Goal: Task Accomplishment & Management: Complete application form

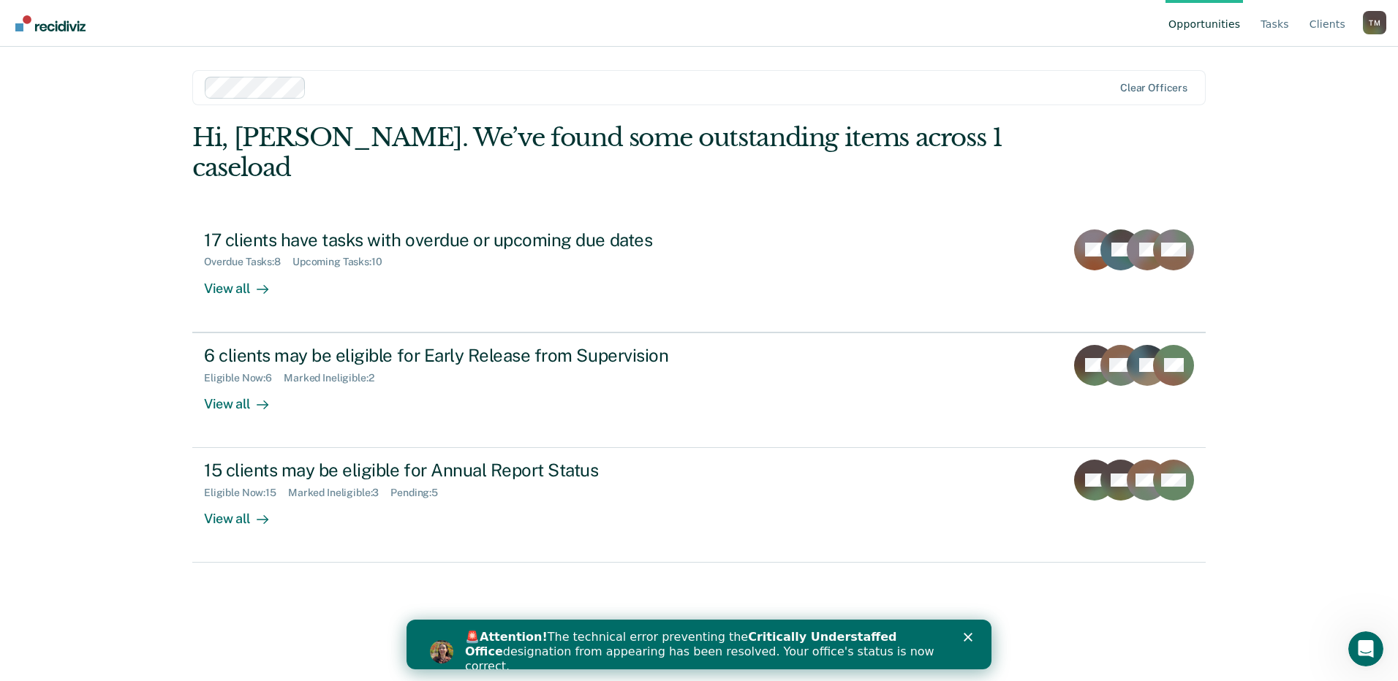
click at [1375, 24] on div "T M" at bounding box center [1374, 22] width 23 height 23
click at [1279, 66] on link "Profile" at bounding box center [1316, 68] width 94 height 12
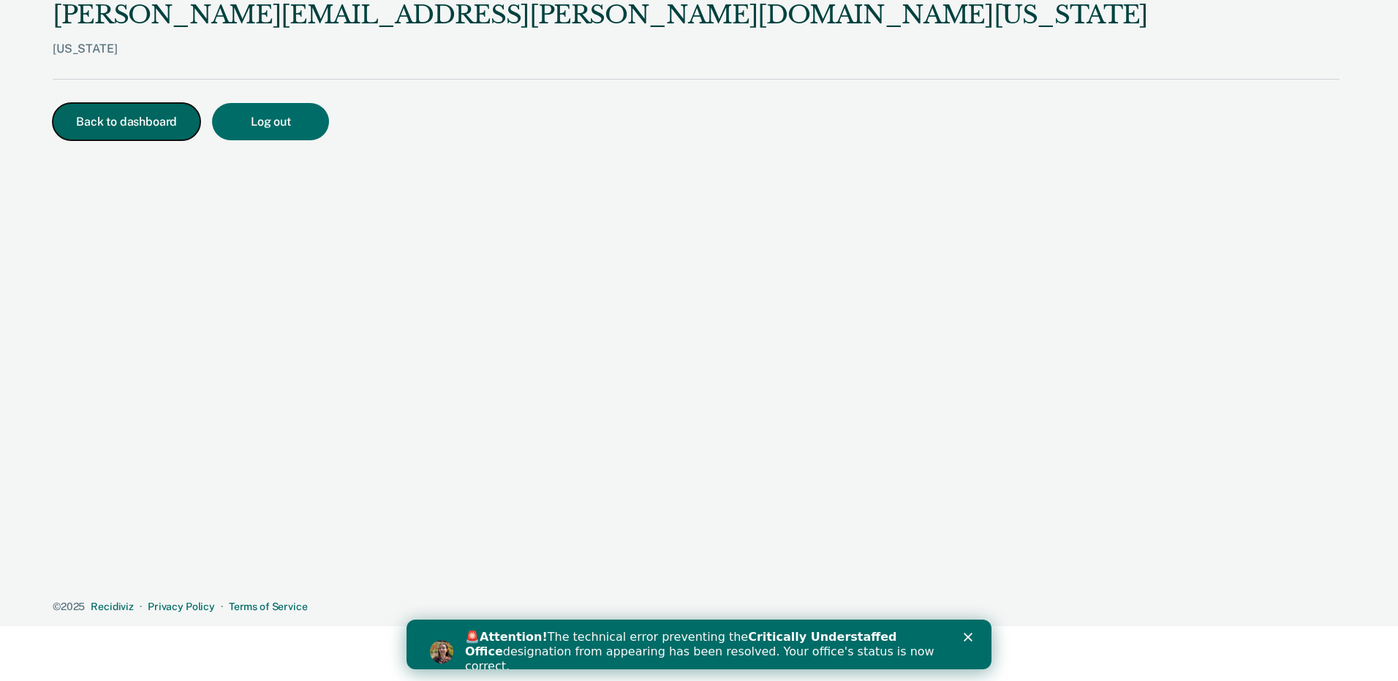
click at [136, 130] on button "Back to dashboard" at bounding box center [127, 121] width 148 height 37
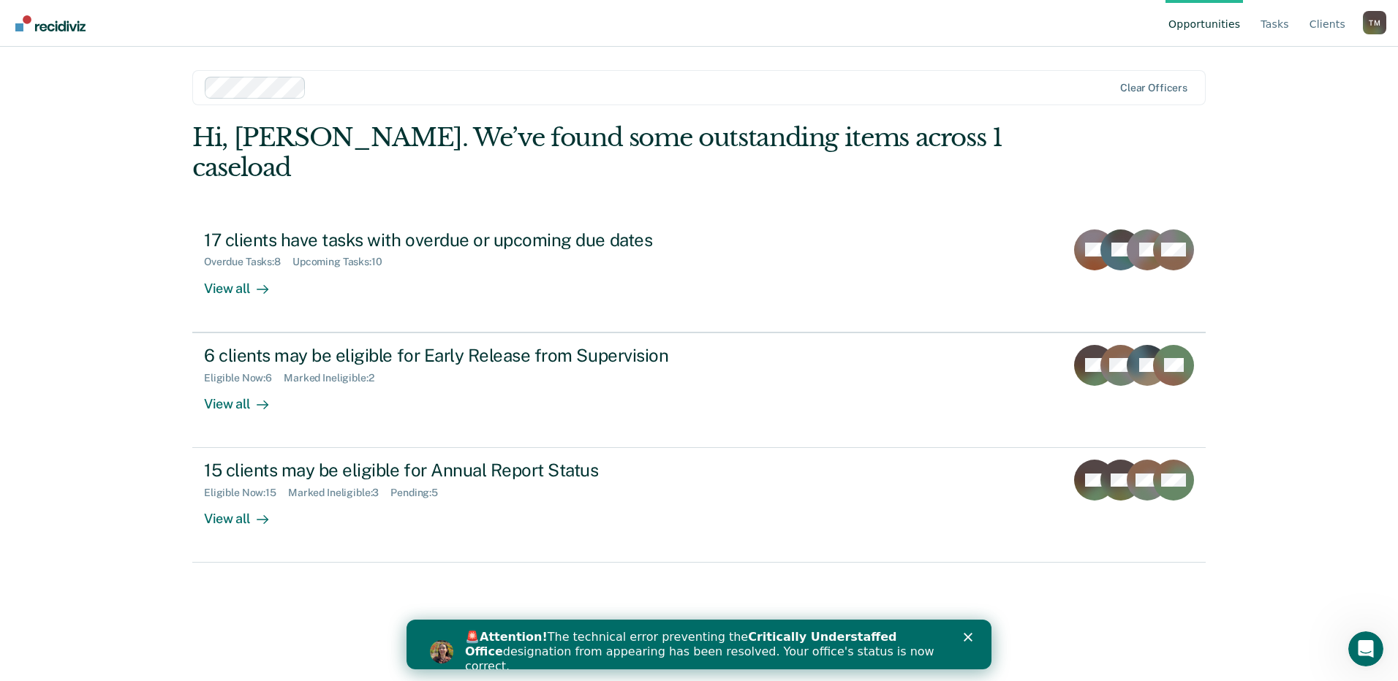
click at [48, 30] on img "Go to Recidiviz Home" at bounding box center [50, 23] width 70 height 16
click at [1328, 24] on link "Client s" at bounding box center [1328, 23] width 42 height 47
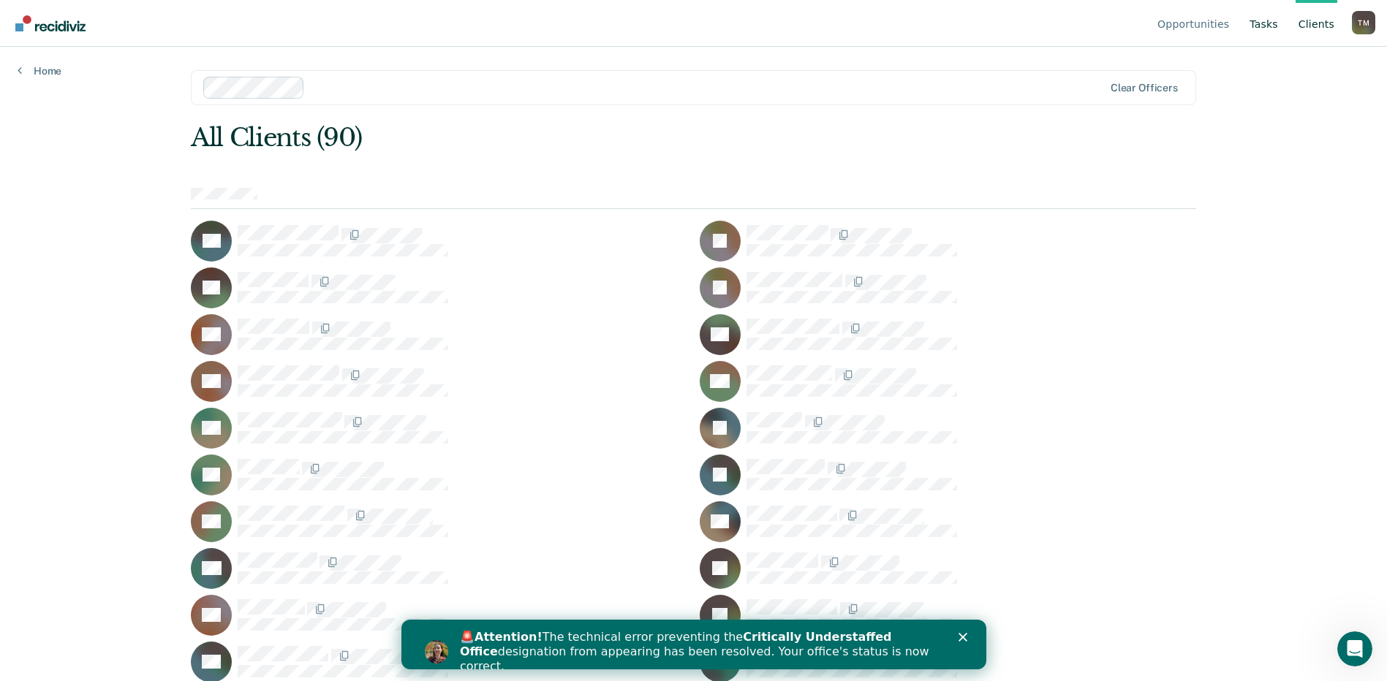
click at [1264, 23] on link "Tasks" at bounding box center [1264, 23] width 34 height 47
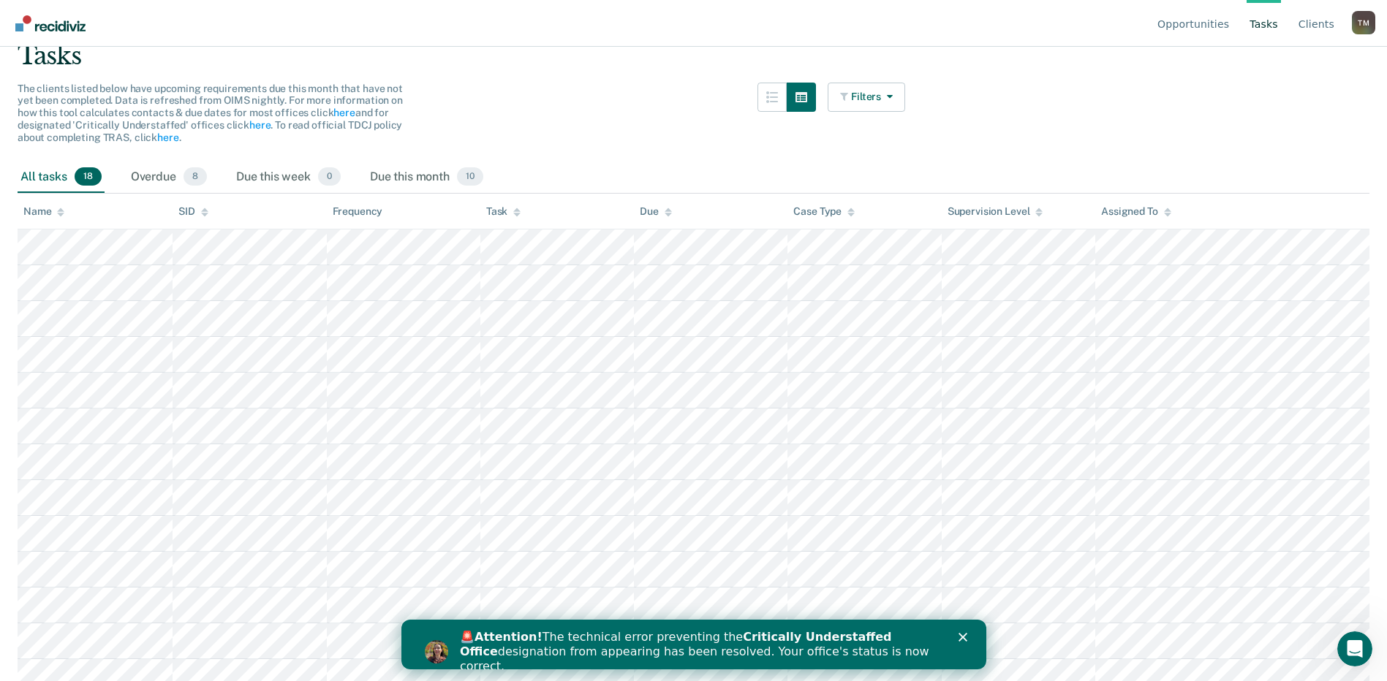
scroll to position [86, 0]
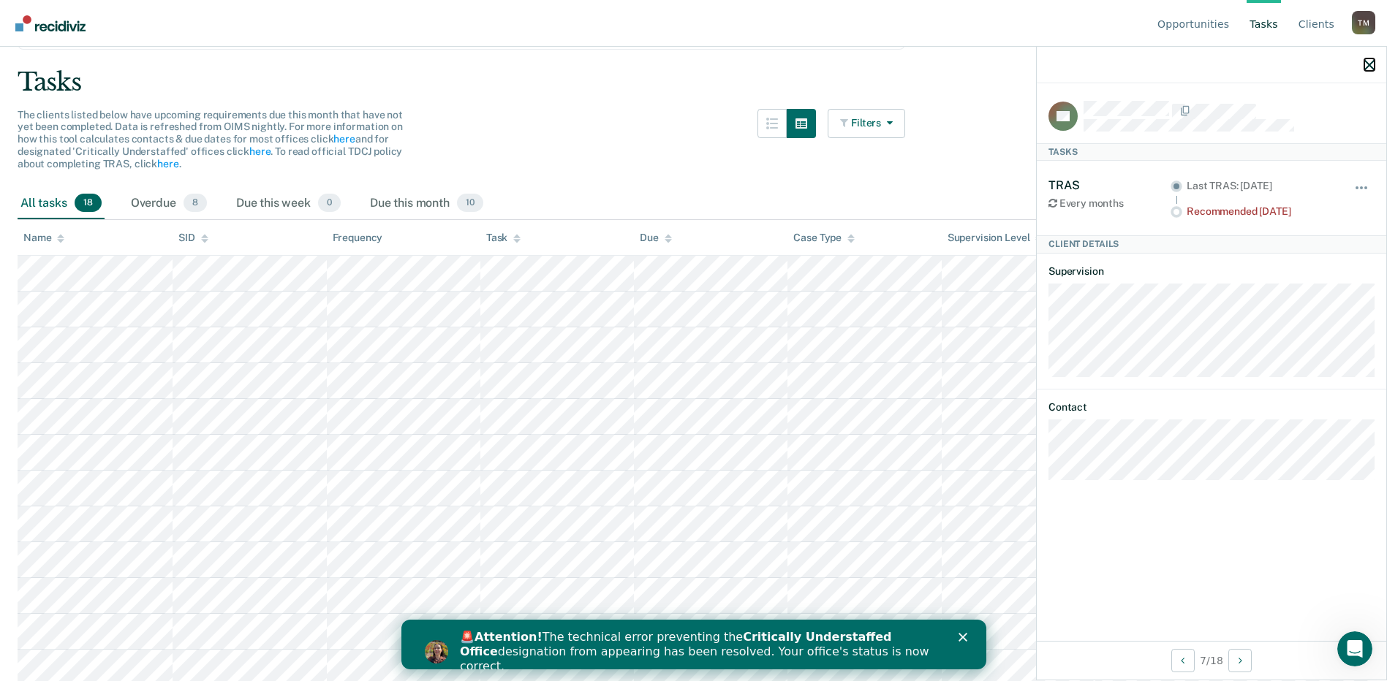
drag, startPoint x: 1371, startPoint y: 62, endPoint x: 1367, endPoint y: 56, distance: 7.5
click at [1371, 62] on icon "button" at bounding box center [1369, 65] width 10 height 10
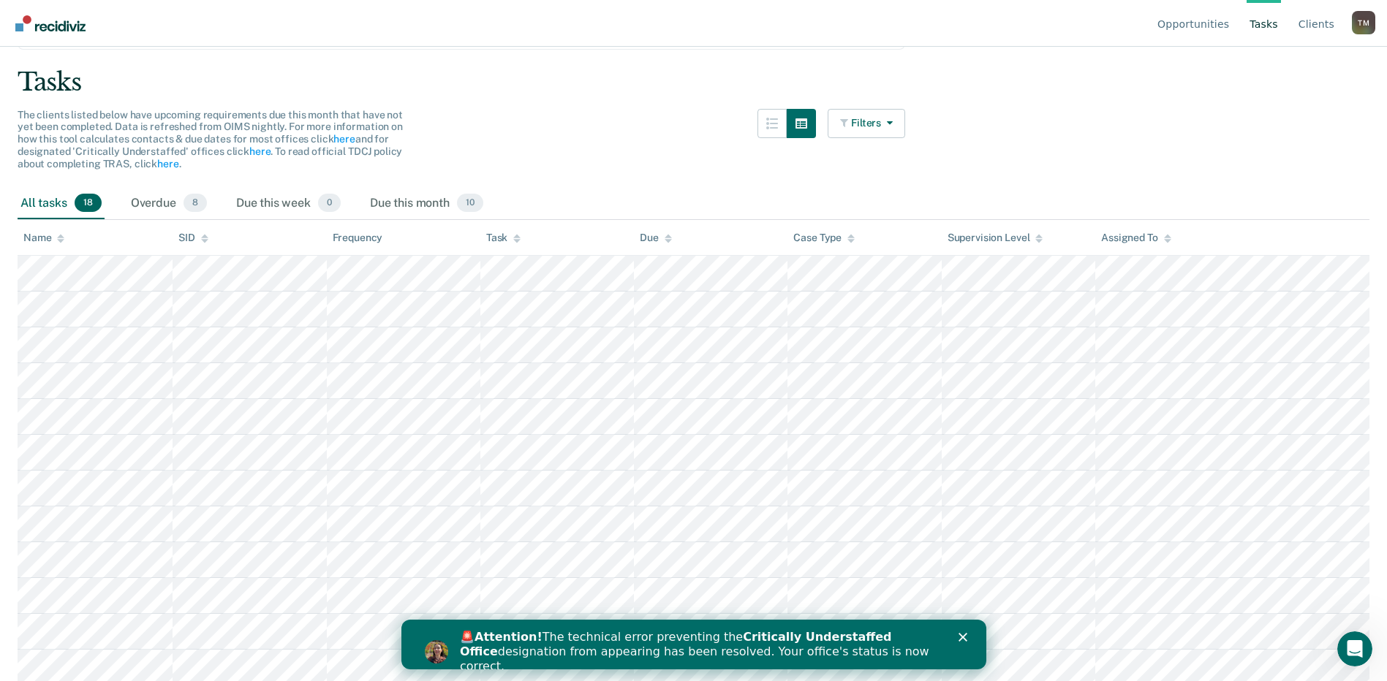
click at [1359, 26] on div "T M" at bounding box center [1363, 22] width 23 height 23
click at [1263, 65] on link "Profile" at bounding box center [1305, 68] width 94 height 12
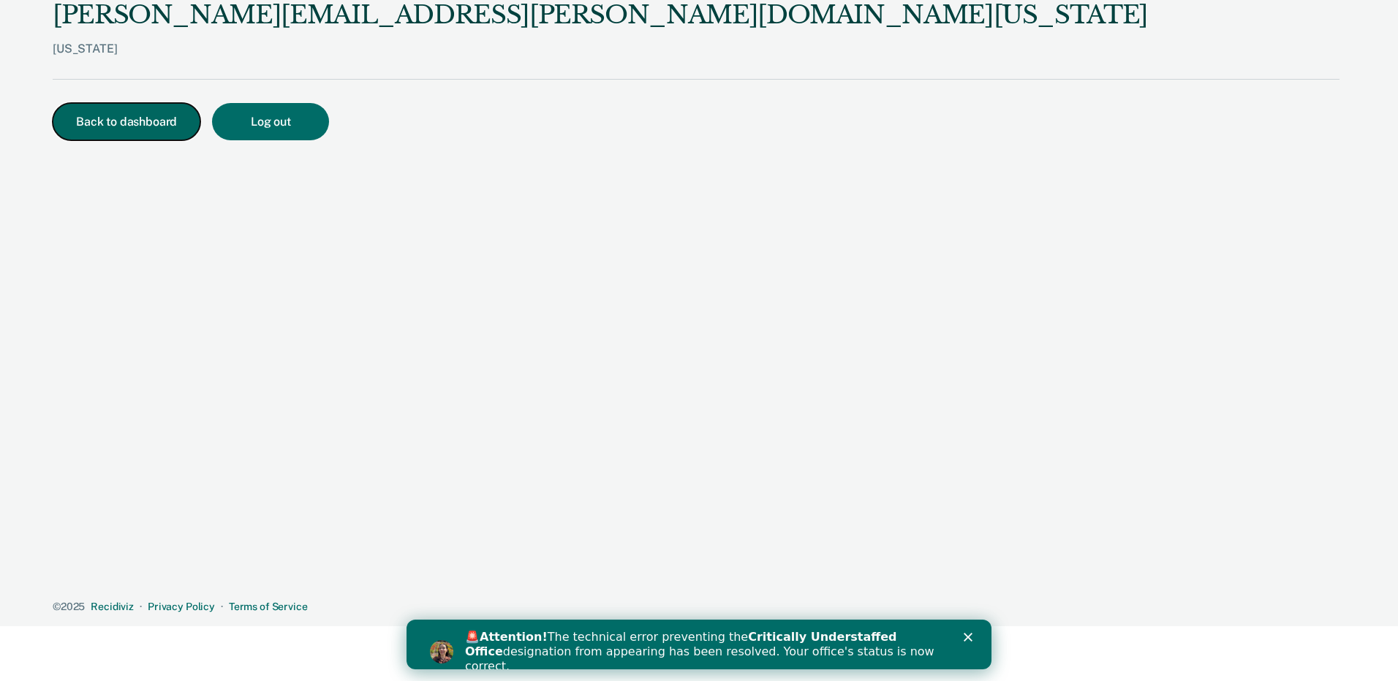
click at [124, 111] on button "Back to dashboard" at bounding box center [127, 121] width 148 height 37
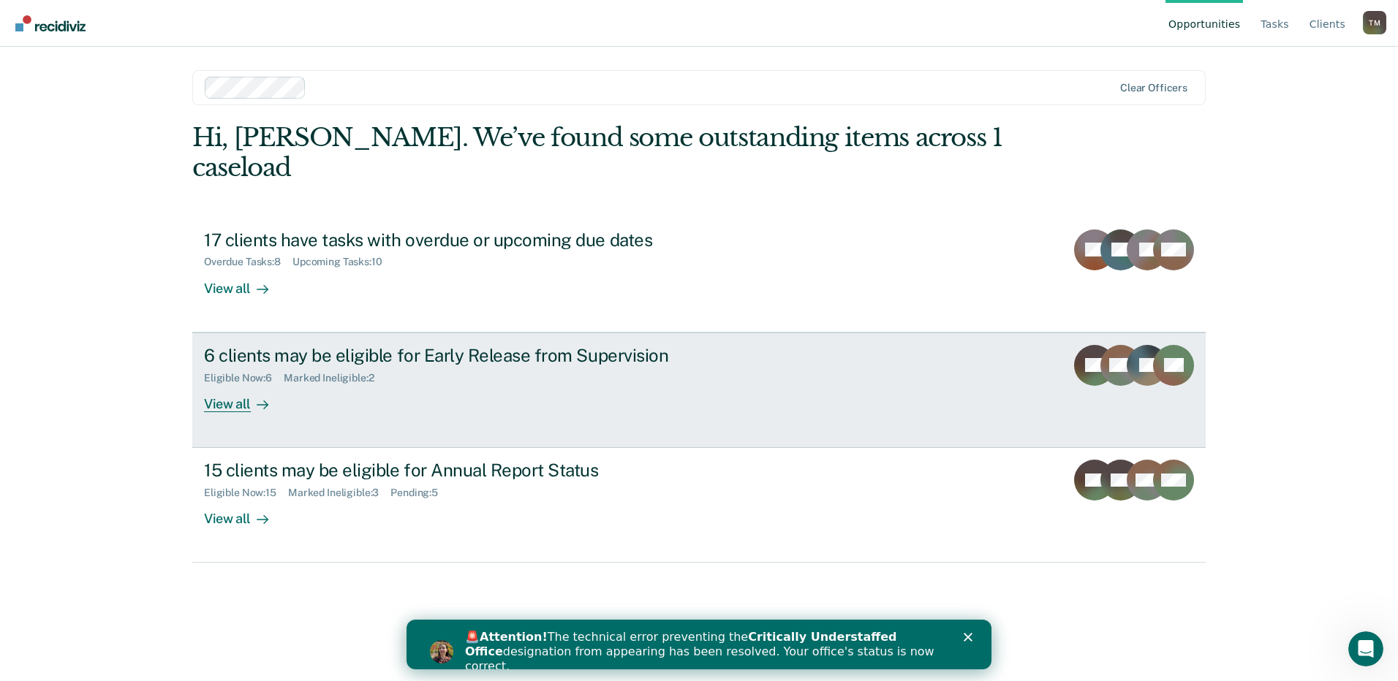
click at [559, 345] on div "6 clients may be eligible for Early Release from Supervision" at bounding box center [460, 355] width 513 height 21
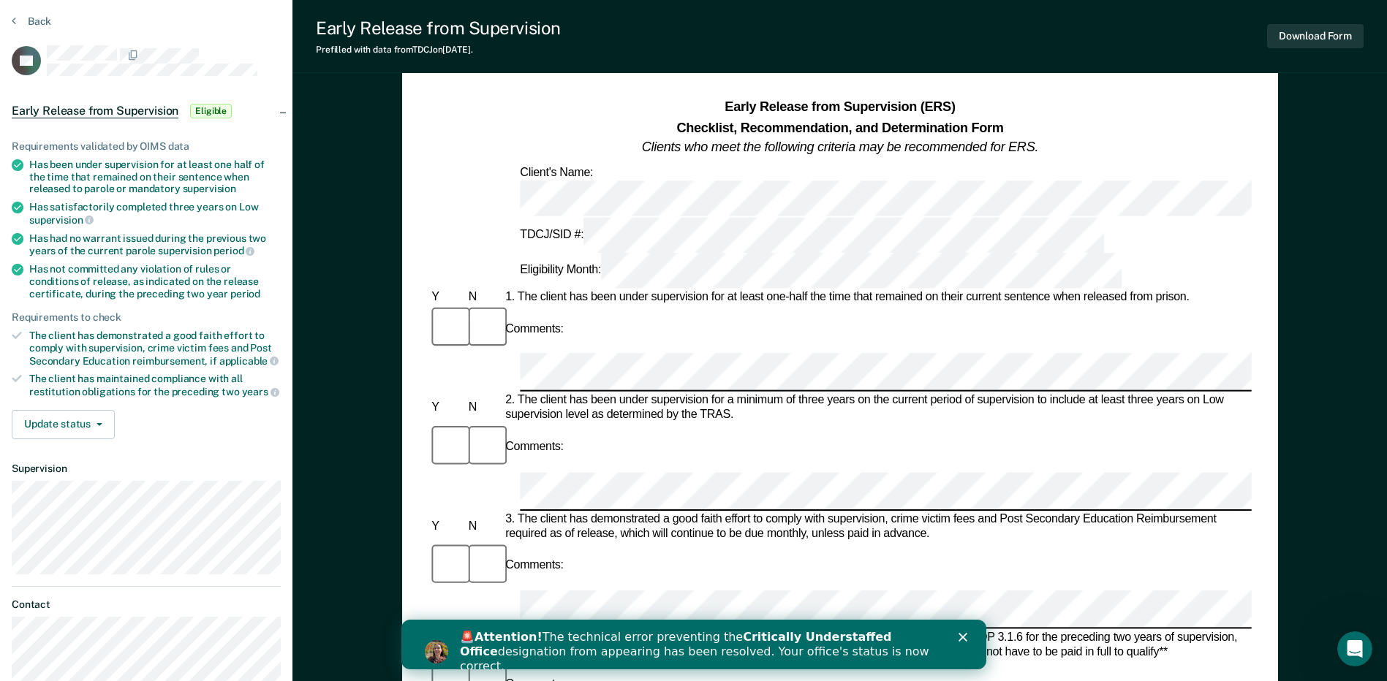
scroll to position [73, 0]
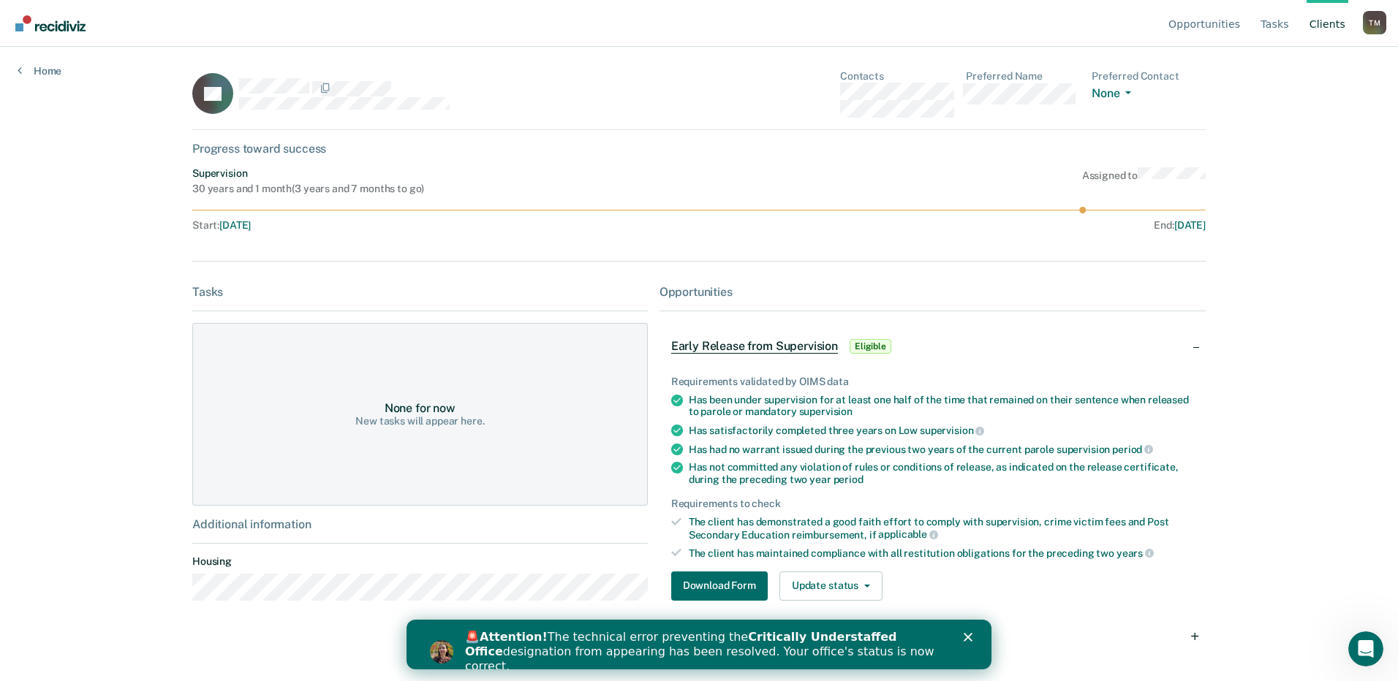
click at [968, 638] on polygon "Close" at bounding box center [968, 637] width 9 height 9
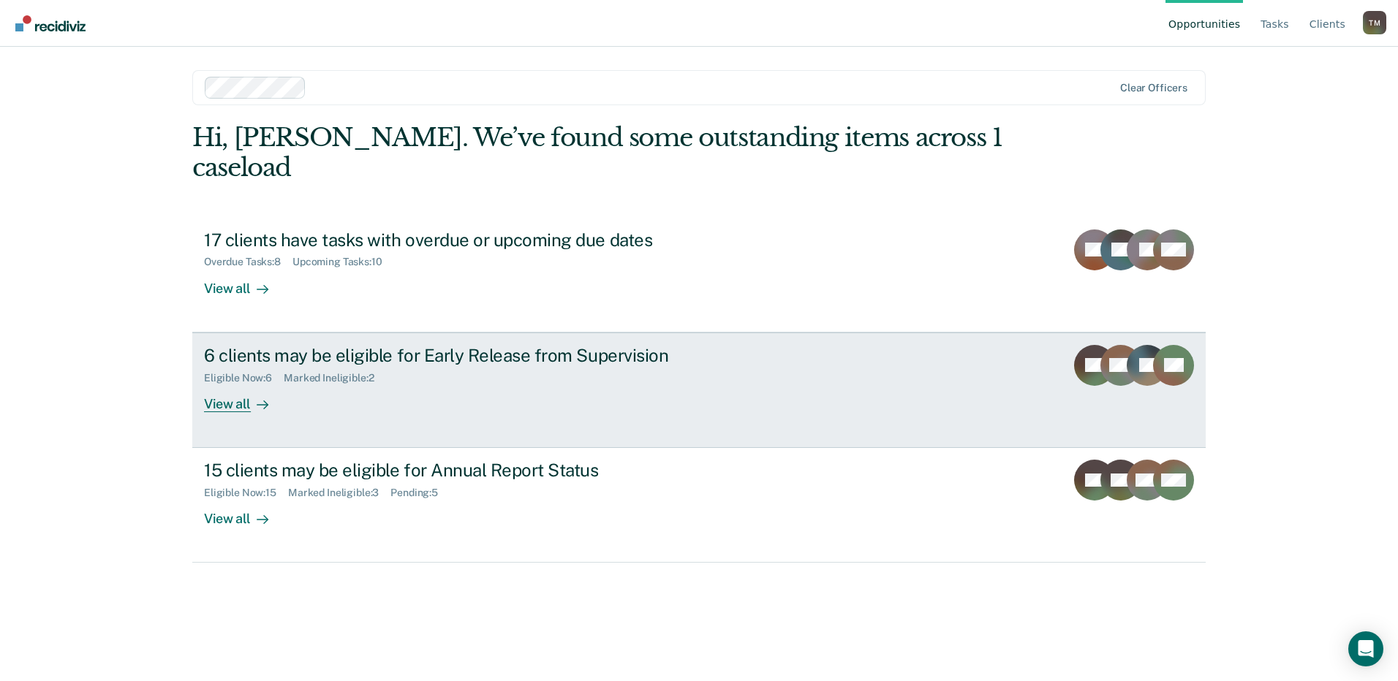
click at [301, 345] on div "6 clients may be eligible for Early Release from Supervision" at bounding box center [460, 355] width 513 height 21
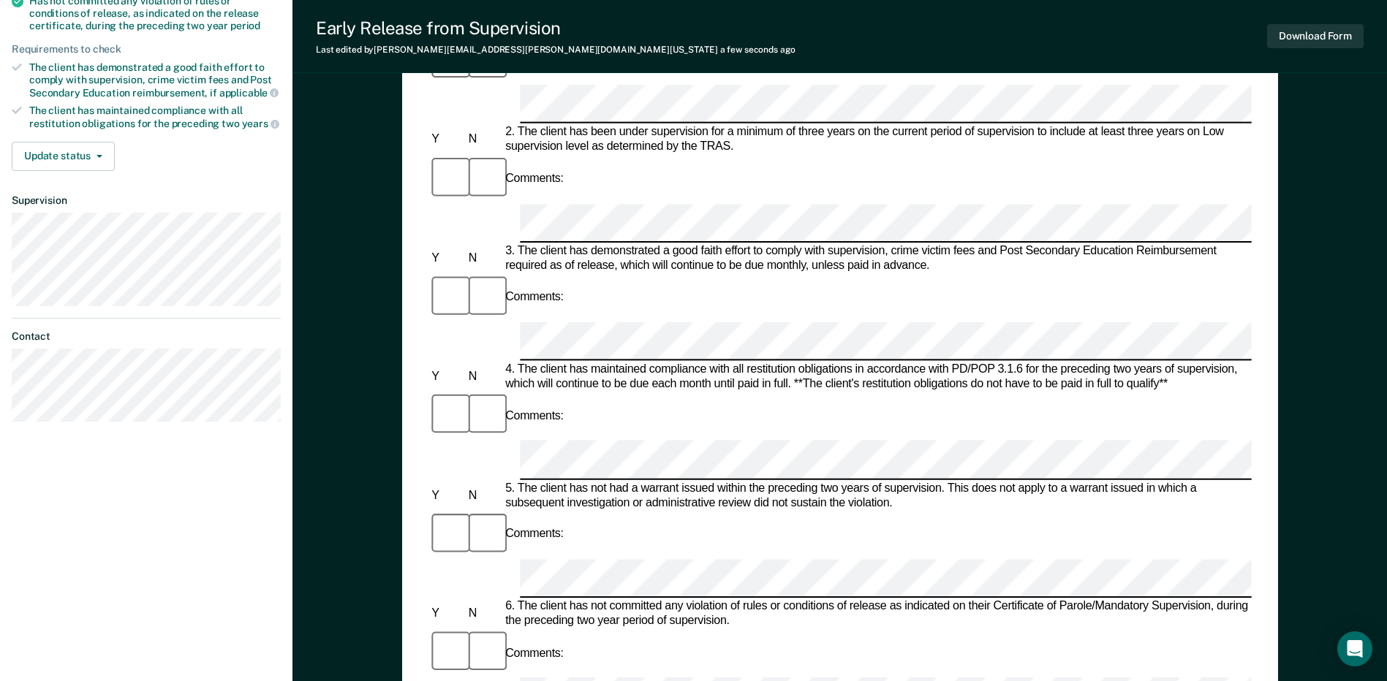
scroll to position [292, 0]
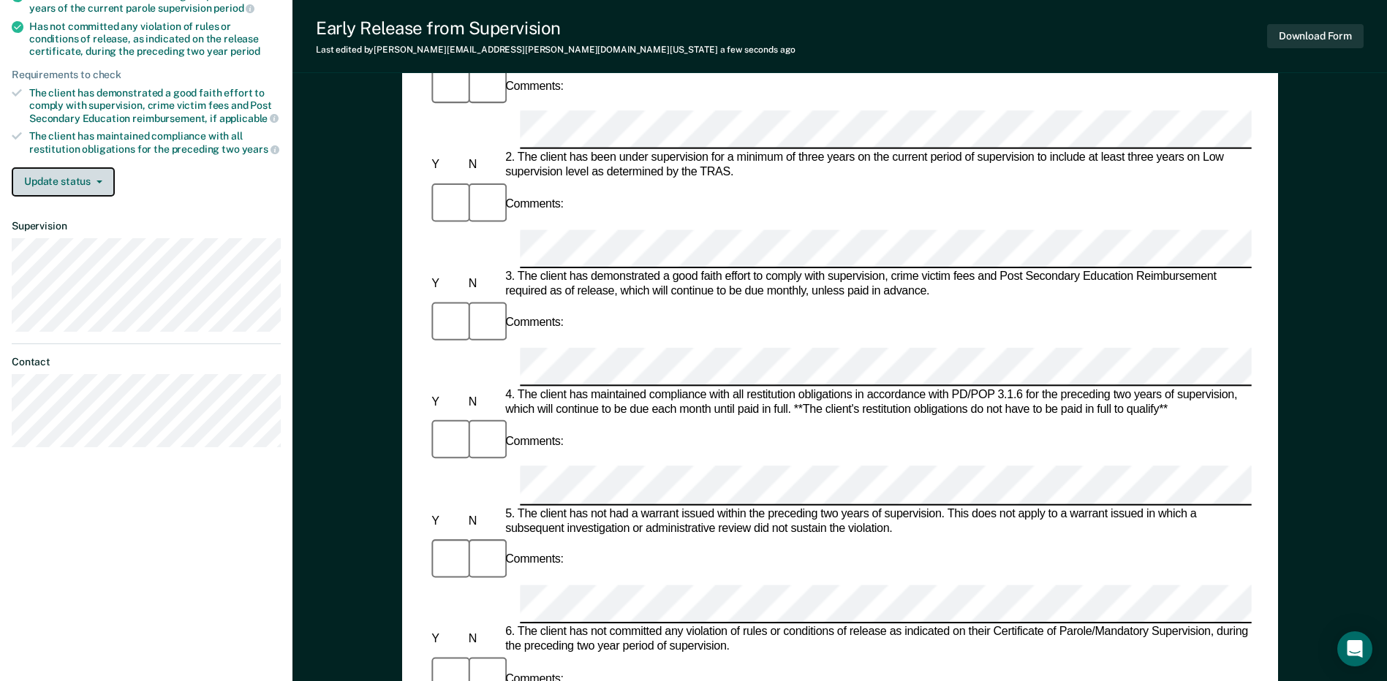
click at [102, 178] on button "Update status" at bounding box center [63, 181] width 103 height 29
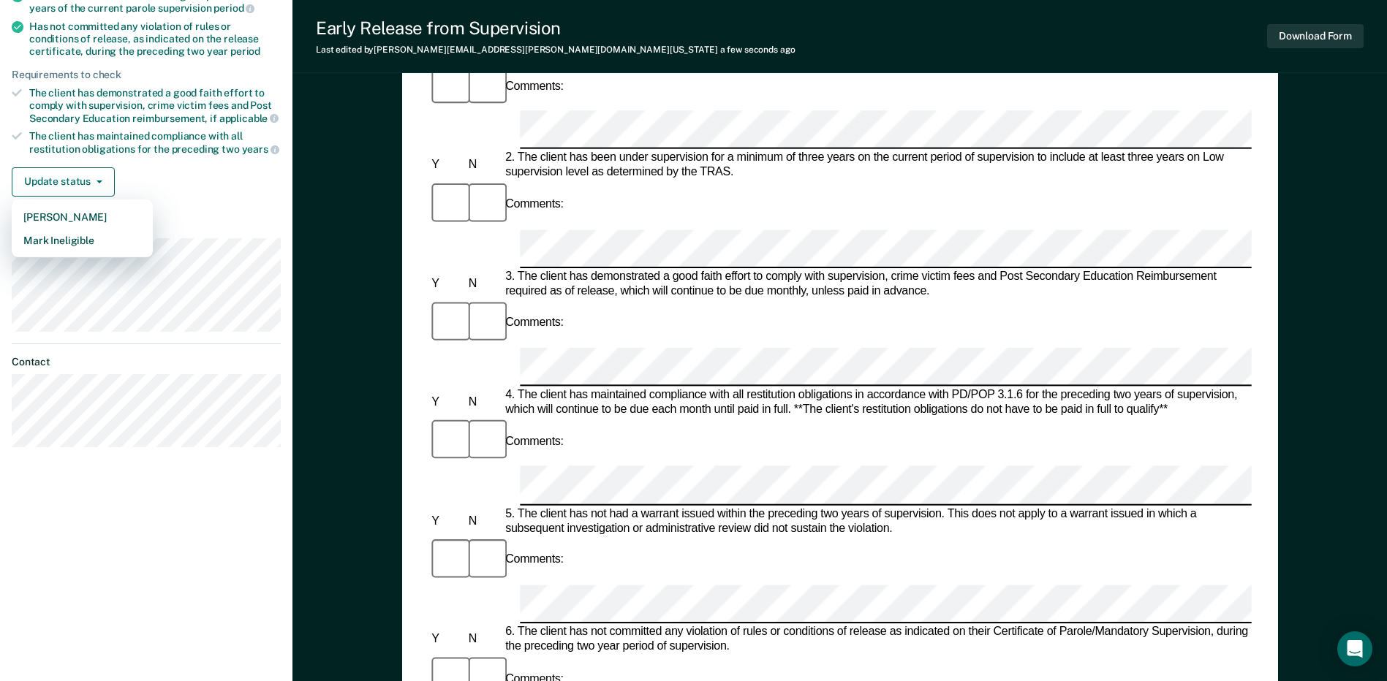
click at [340, 196] on div "Early Release from Supervision (ERS) Checklist, Recommendation, and Determinati…" at bounding box center [839, 441] width 1095 height 1286
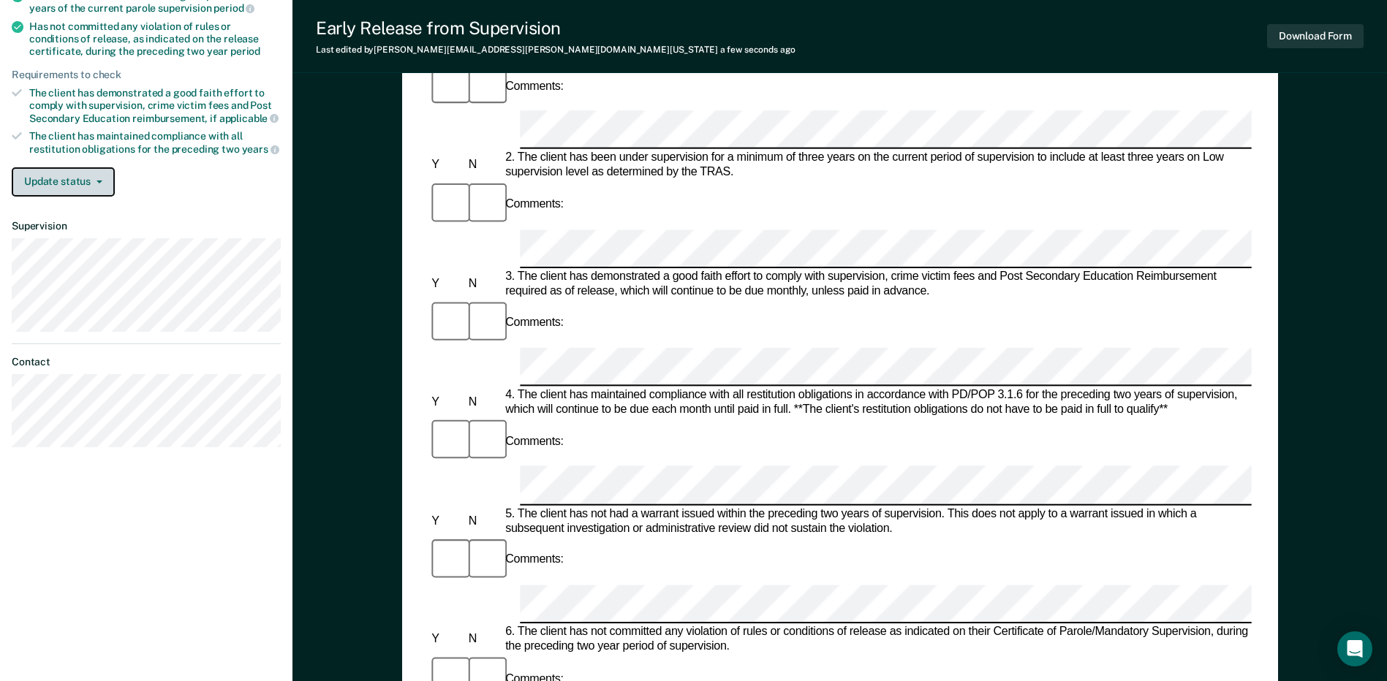
click at [103, 183] on button "Update status" at bounding box center [63, 181] width 103 height 29
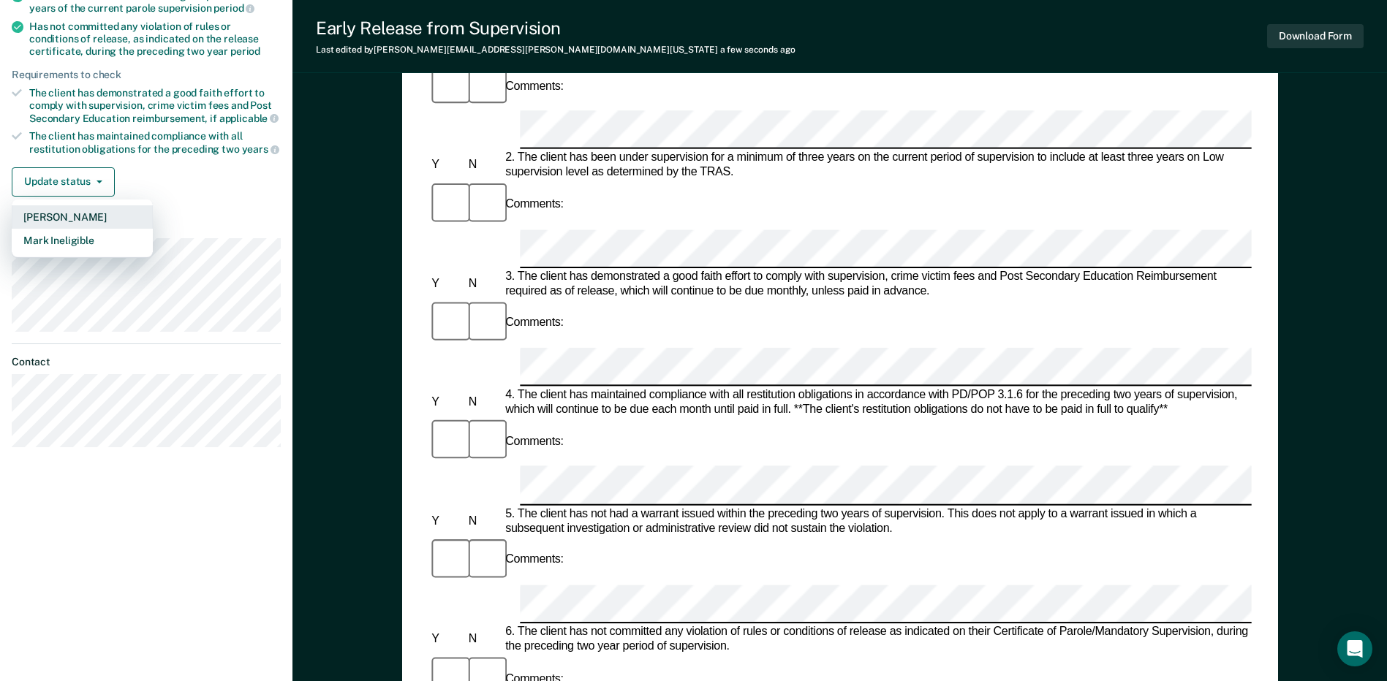
click at [85, 219] on button "[PERSON_NAME]" at bounding box center [82, 216] width 141 height 23
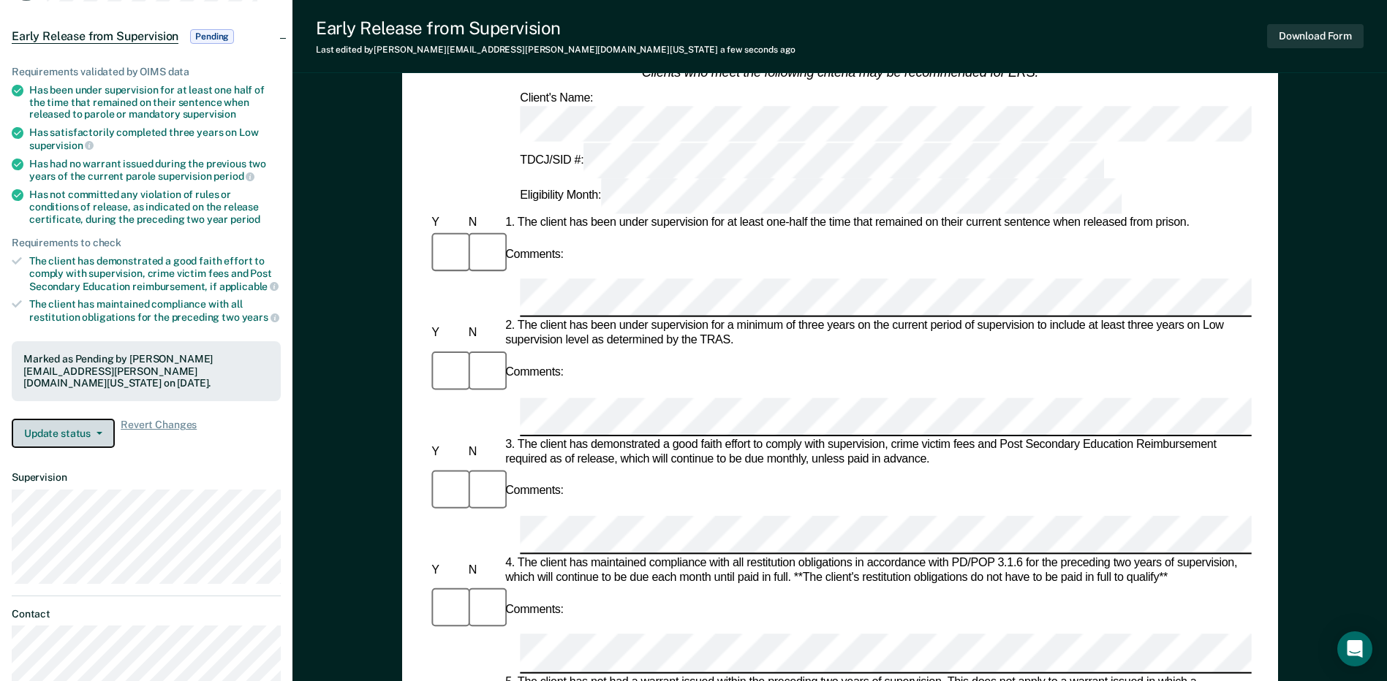
scroll to position [0, 0]
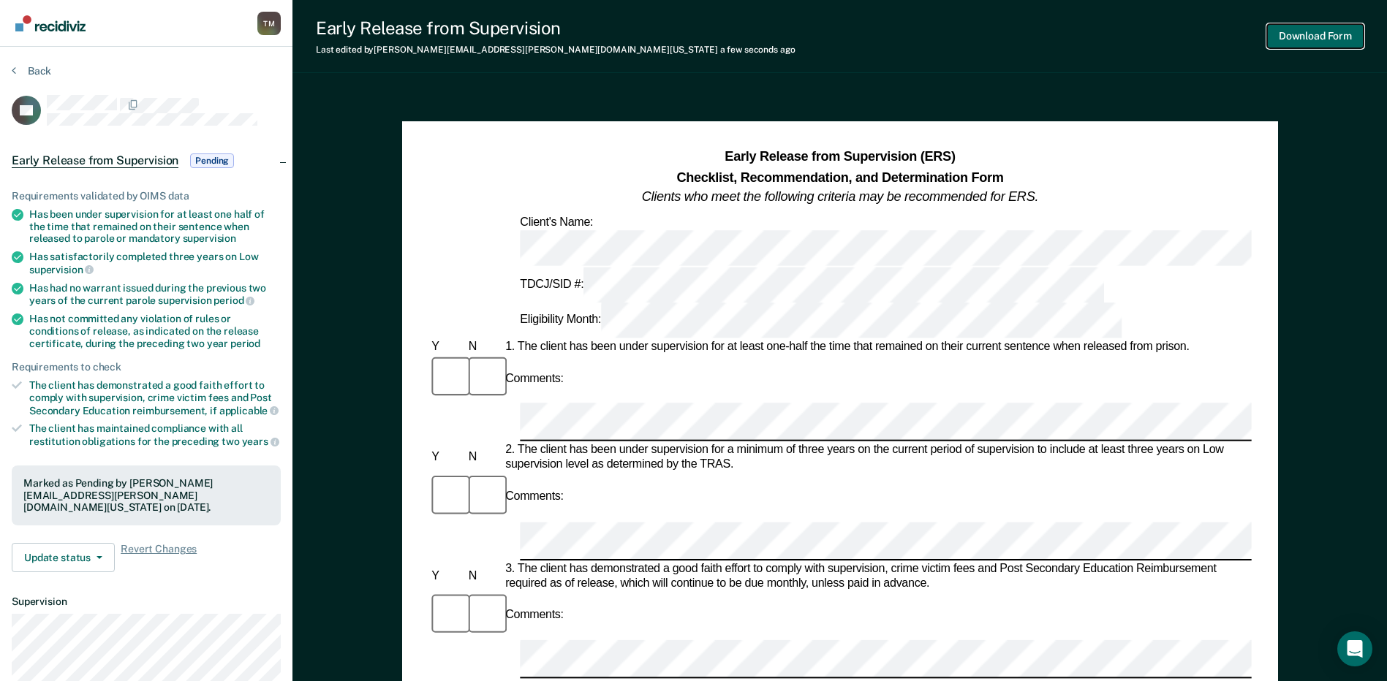
click at [1302, 36] on button "Download Form" at bounding box center [1315, 36] width 97 height 24
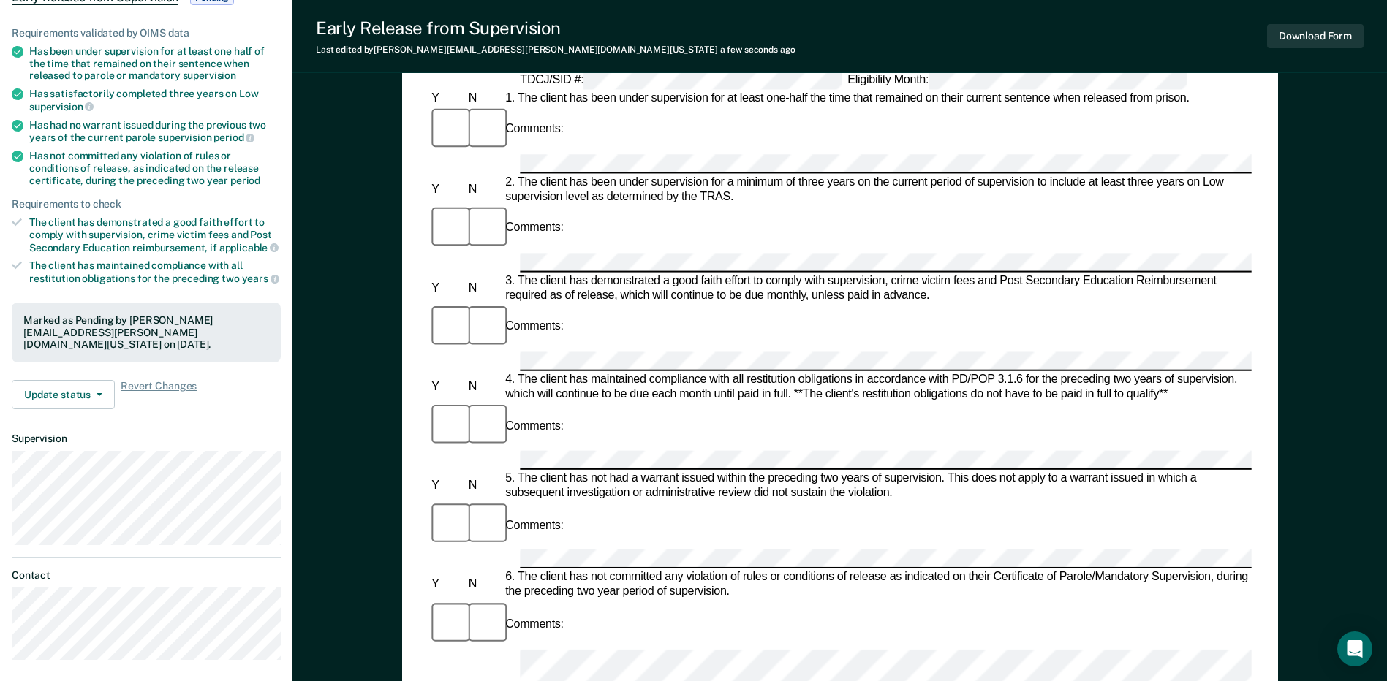
scroll to position [146, 0]
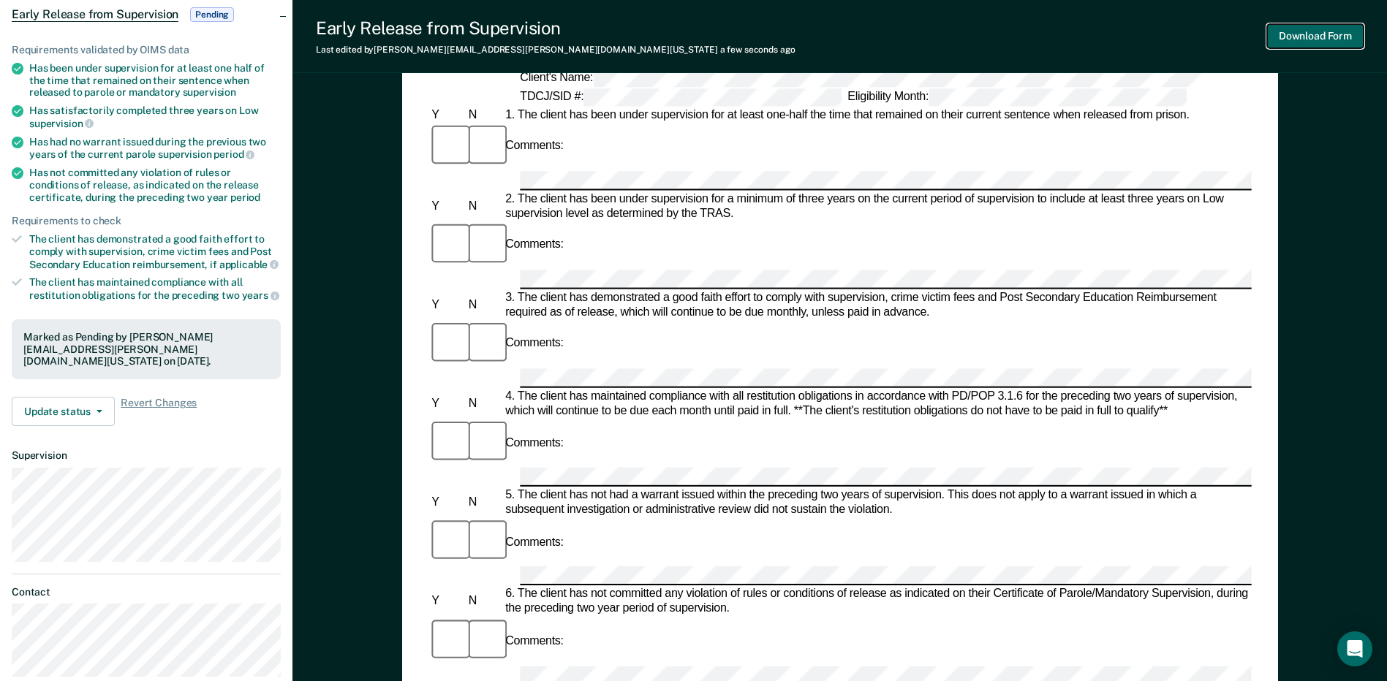
click at [1329, 33] on button "Download Form" at bounding box center [1315, 36] width 97 height 24
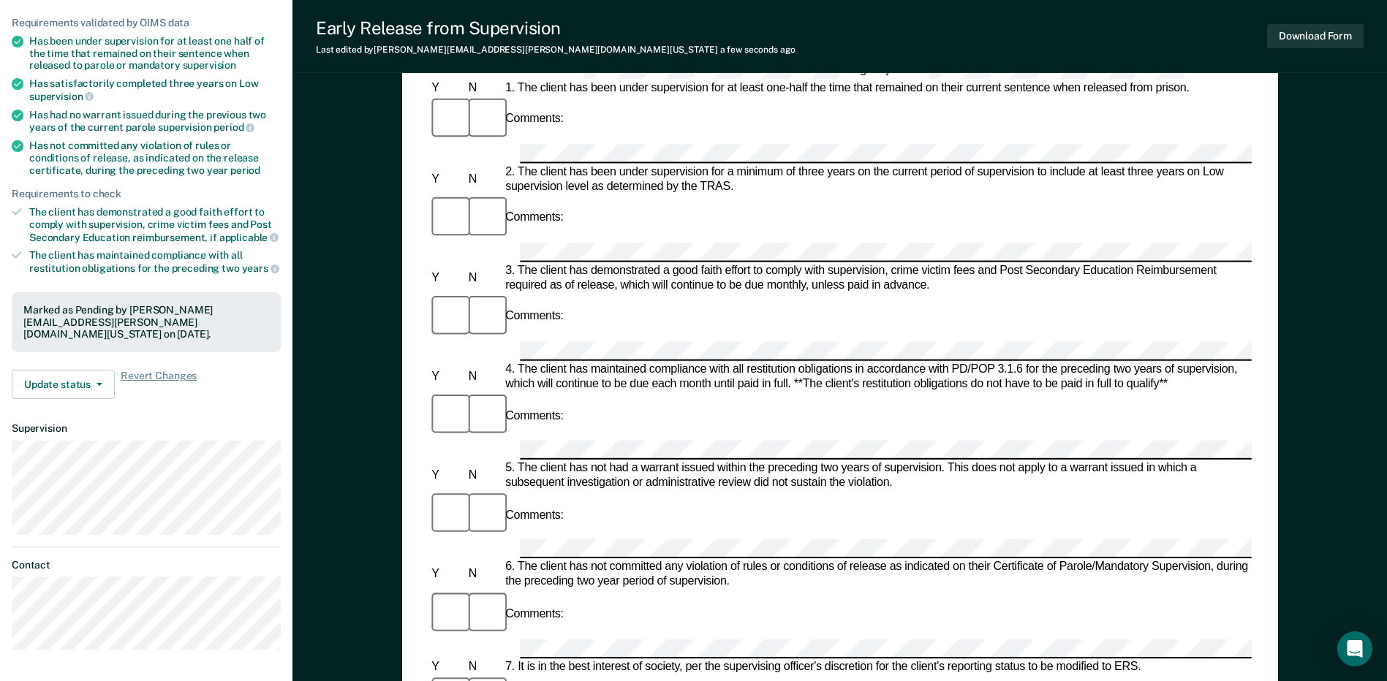
scroll to position [219, 0]
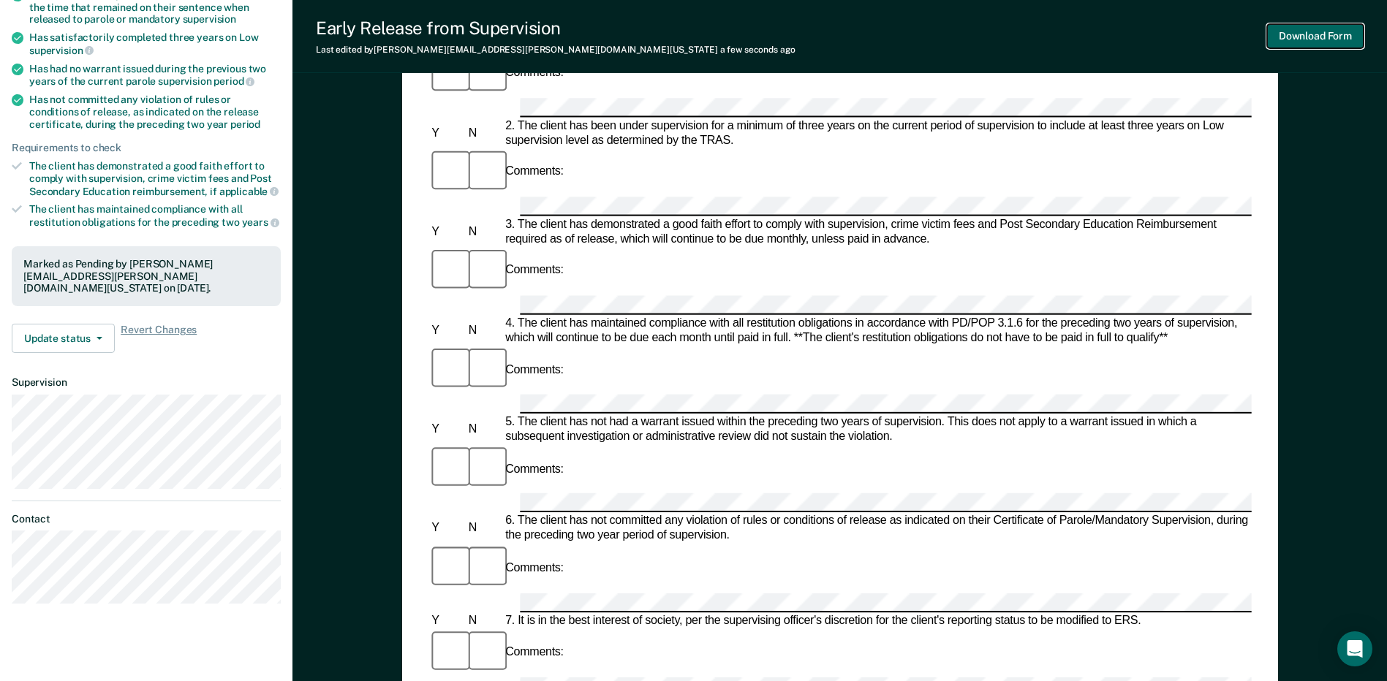
click at [1334, 39] on button "Download Form" at bounding box center [1315, 36] width 97 height 24
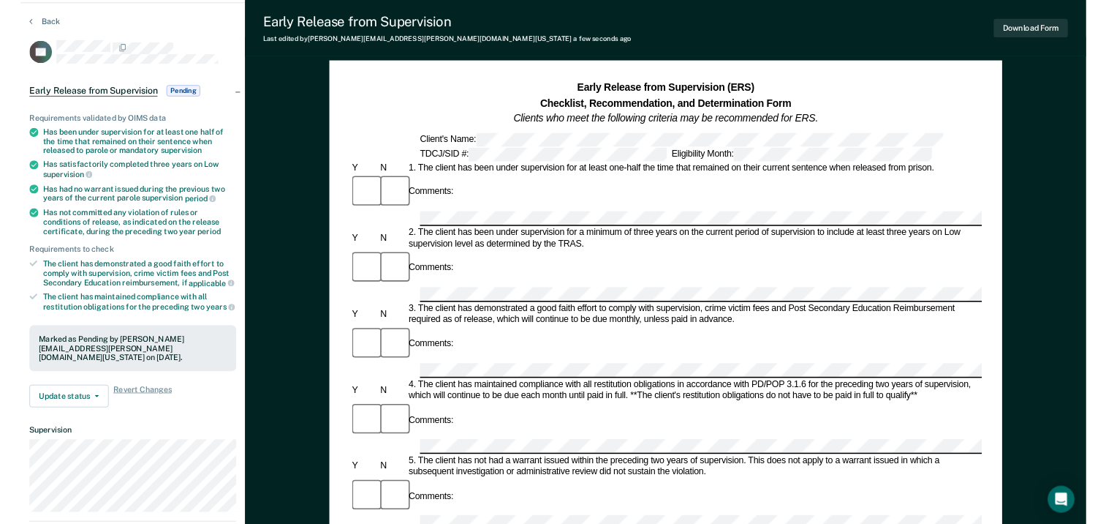
scroll to position [0, 0]
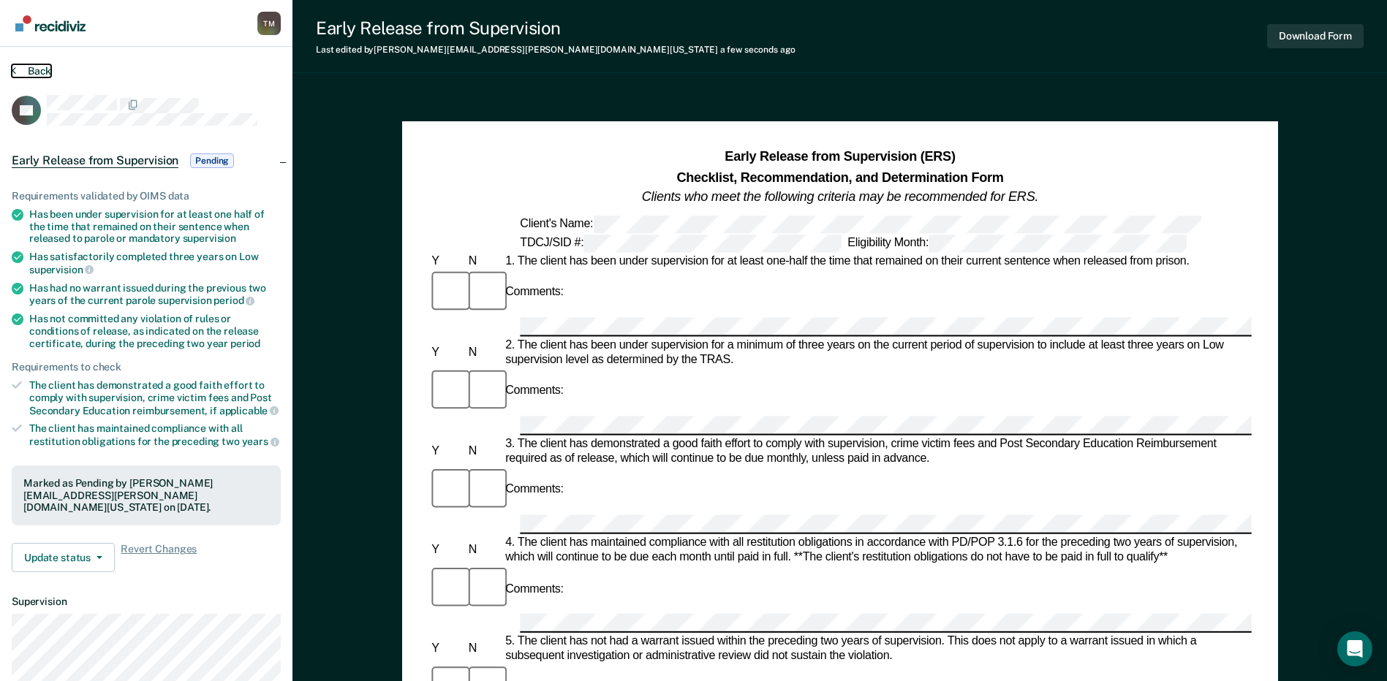
click at [21, 72] on button "Back" at bounding box center [31, 70] width 39 height 13
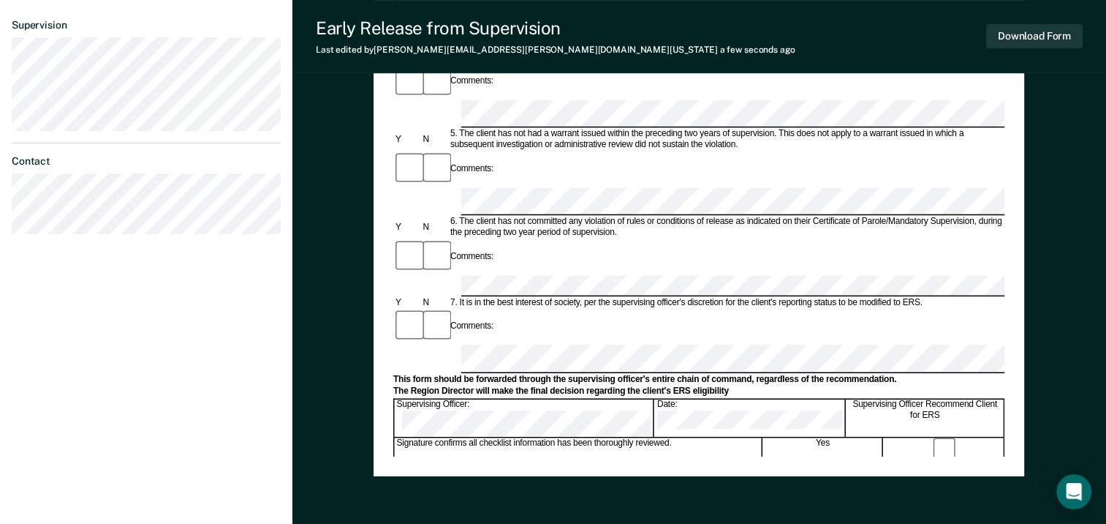
scroll to position [512, 0]
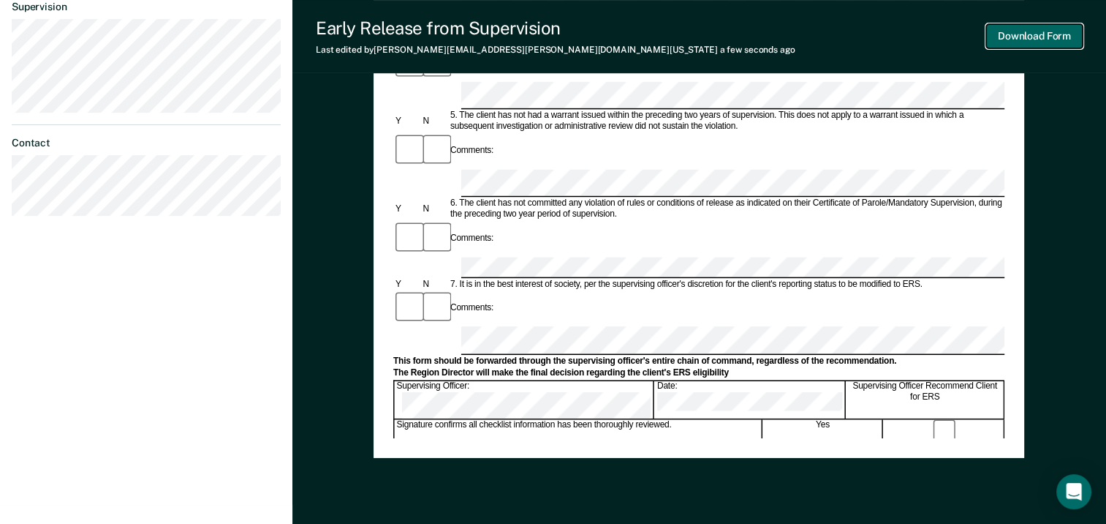
click at [1050, 34] on button "Download Form" at bounding box center [1034, 36] width 97 height 24
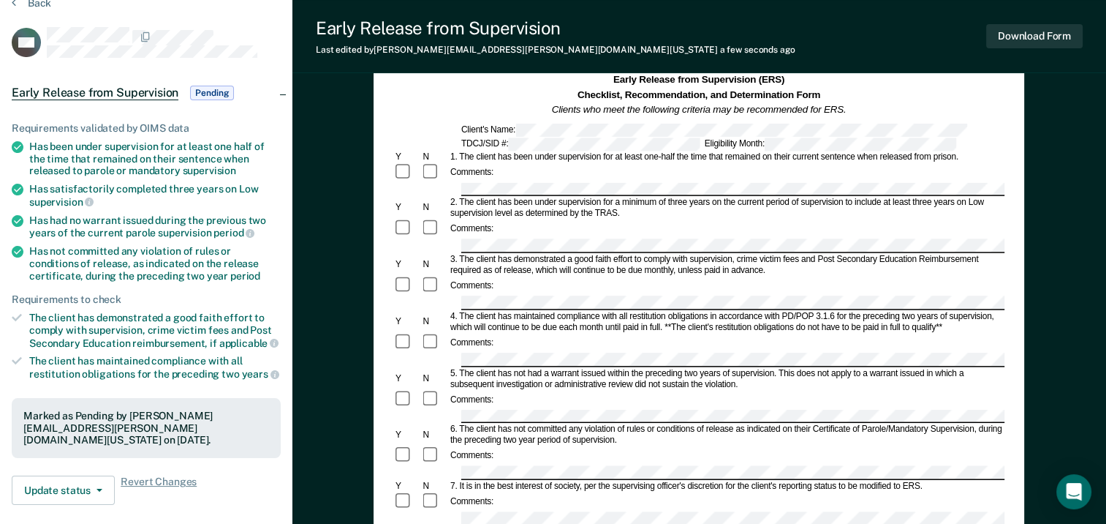
scroll to position [0, 0]
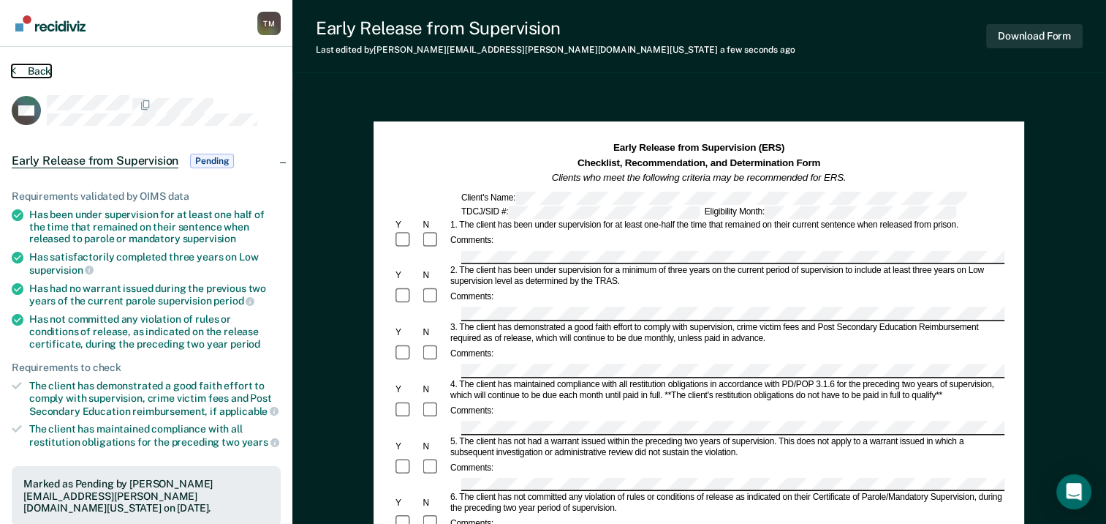
click at [35, 70] on button "Back" at bounding box center [31, 70] width 39 height 13
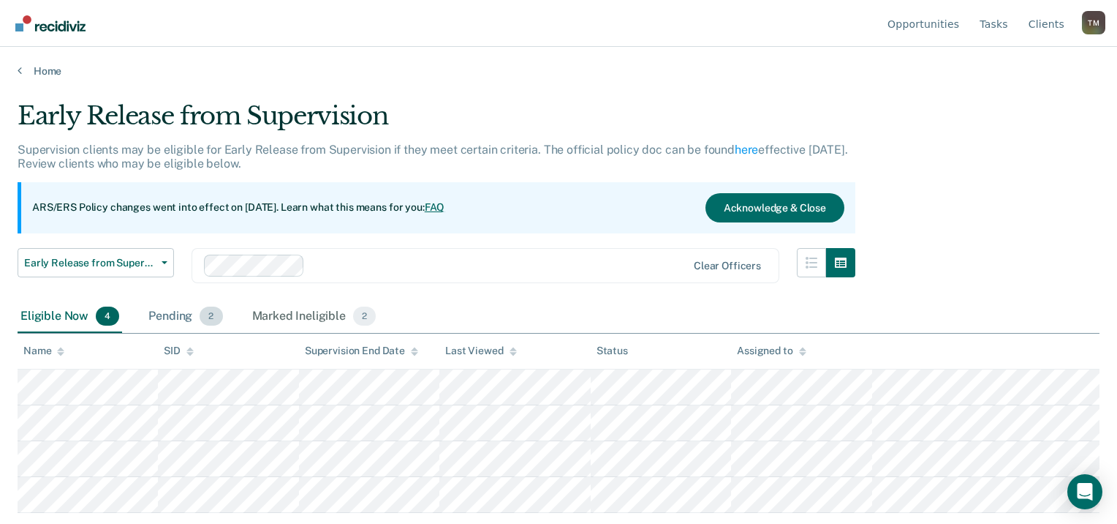
click at [173, 317] on div "Pending 2" at bounding box center [186, 317] width 80 height 32
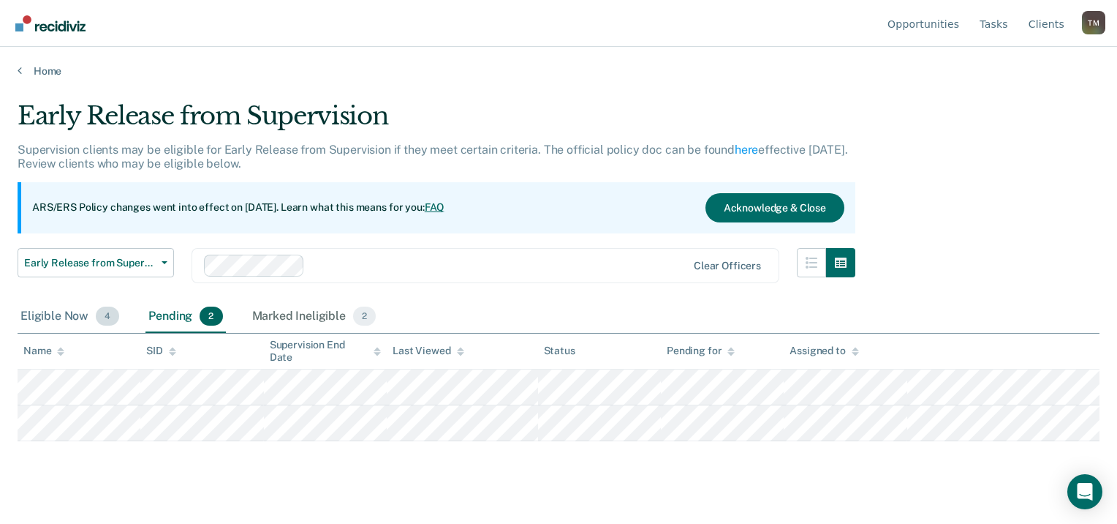
click at [43, 318] on div "Eligible Now 4" at bounding box center [70, 317] width 105 height 32
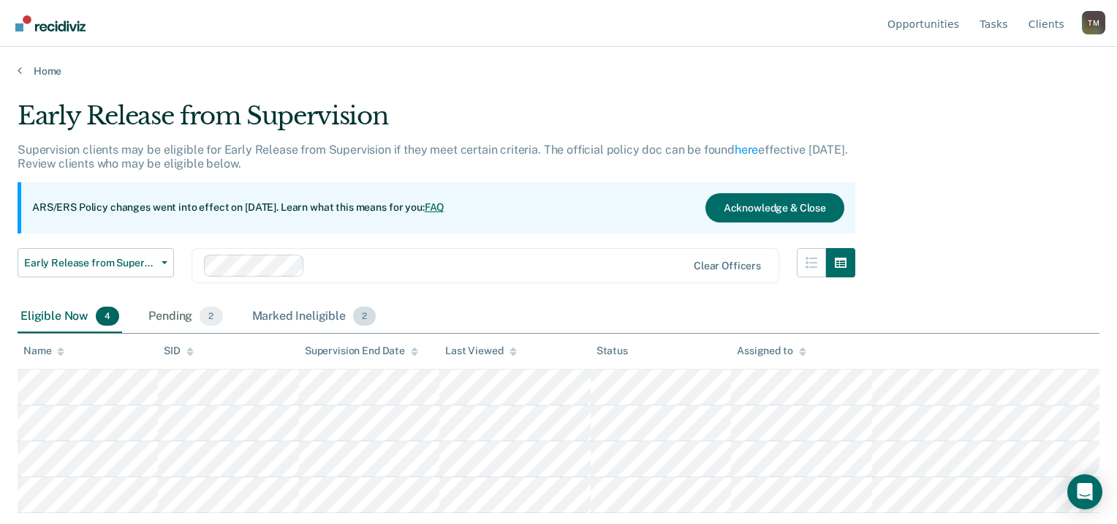
click at [318, 317] on div "Marked Ineligible 2" at bounding box center [314, 317] width 130 height 32
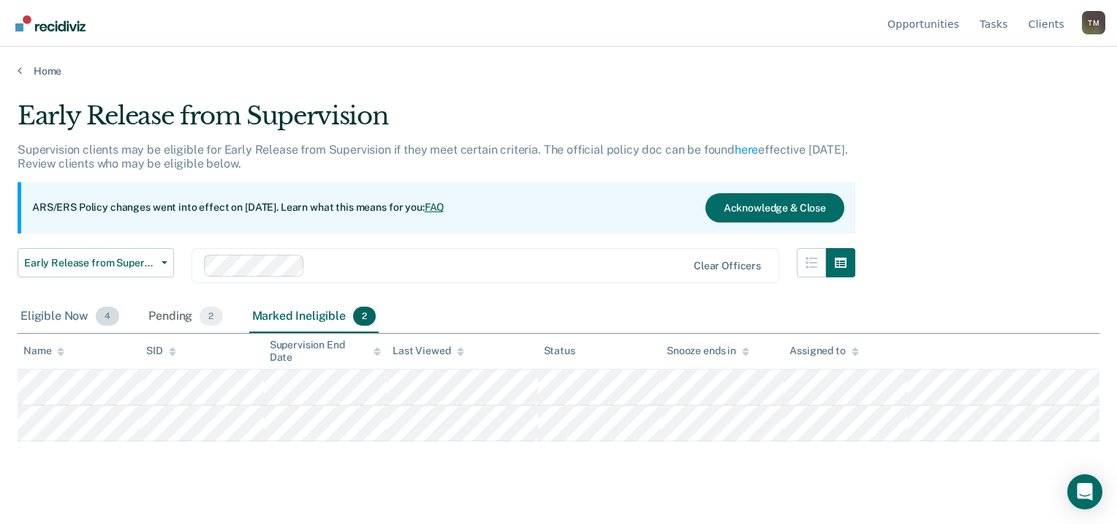
click at [43, 314] on div "Eligible Now 4" at bounding box center [70, 317] width 105 height 32
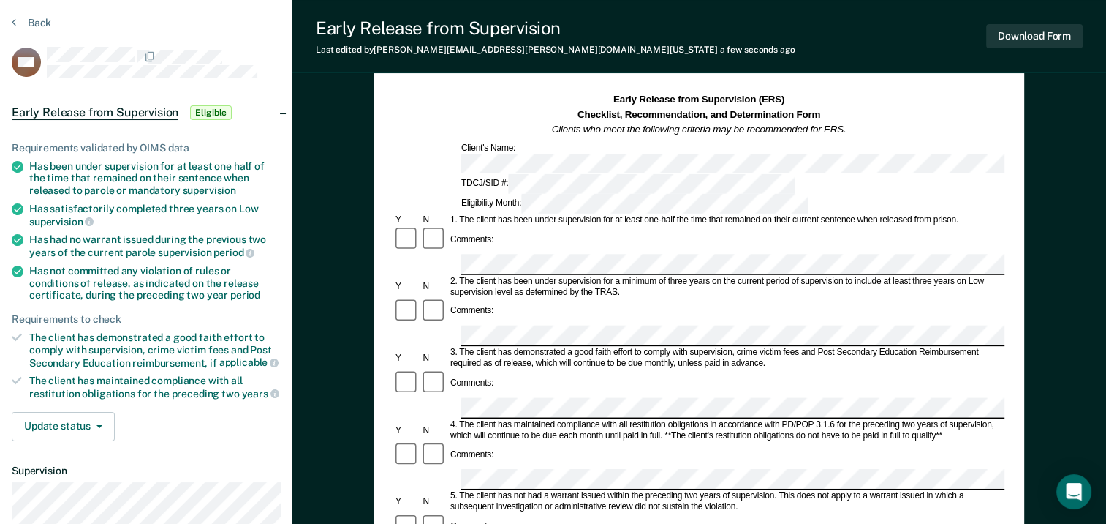
scroll to position [73, 0]
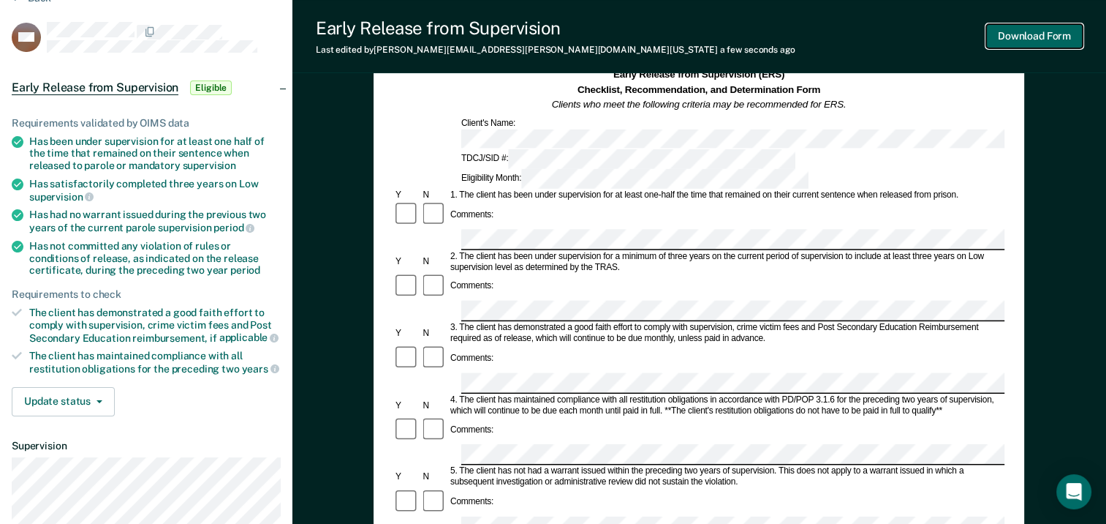
click at [1059, 32] on button "Download Form" at bounding box center [1034, 36] width 97 height 24
